Goal: Connect with others: Share content

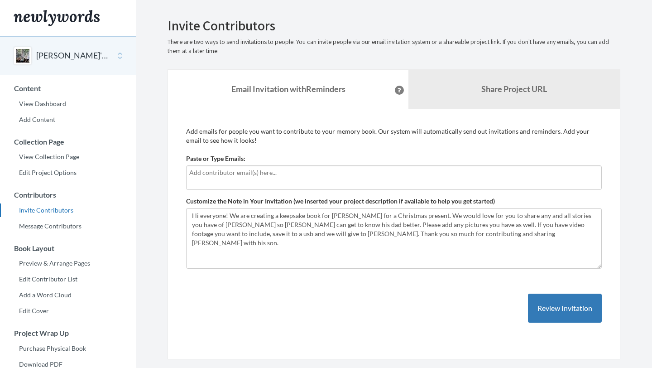
click at [272, 176] on input "text" at bounding box center [393, 173] width 409 height 10
type input "[EMAIL_ADDRESS][DOMAIN_NAME]"
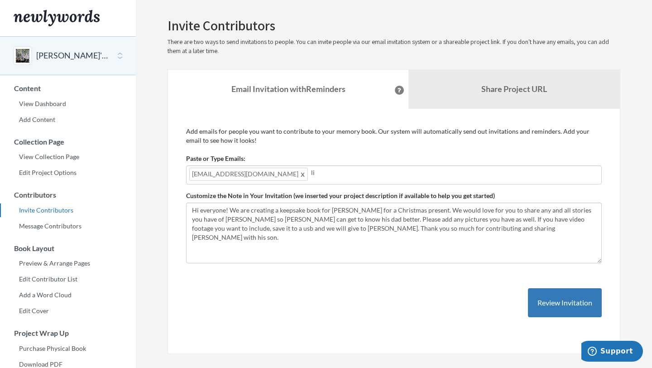
type input "l"
paste input "text"
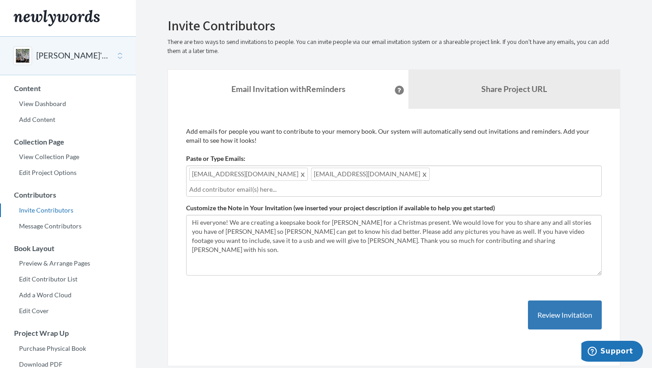
click at [385, 179] on div "[EMAIL_ADDRESS][DOMAIN_NAME] [EMAIL_ADDRESS][DOMAIN_NAME]" at bounding box center [394, 180] width 416 height 31
click at [410, 173] on div "[EMAIL_ADDRESS][DOMAIN_NAME] [EMAIL_ADDRESS][DOMAIN_NAME] [EMAIL_ADDRESS][DOMAI…" at bounding box center [394, 180] width 416 height 31
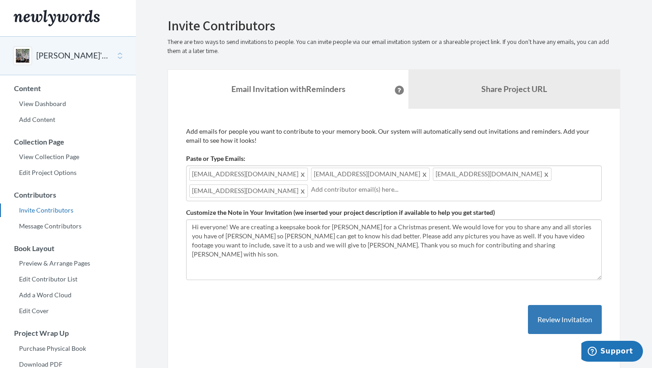
click at [509, 175] on div "[EMAIL_ADDRESS][DOMAIN_NAME] [EMAIL_ADDRESS][DOMAIN_NAME] [EMAIL_ADDRESS][DOMAI…" at bounding box center [394, 183] width 416 height 36
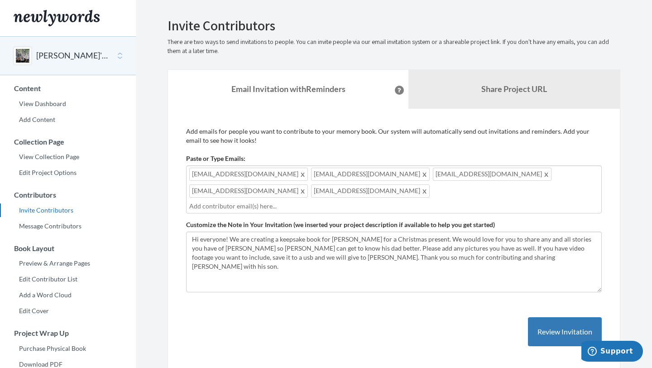
type input "V"
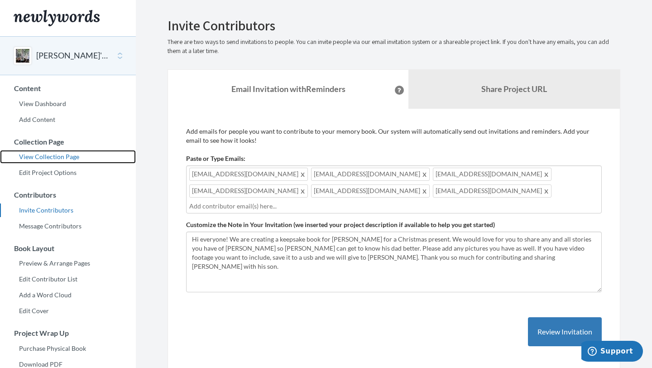
click at [73, 157] on link "View Collection Page" at bounding box center [68, 157] width 136 height 14
